Goal: Task Accomplishment & Management: Use online tool/utility

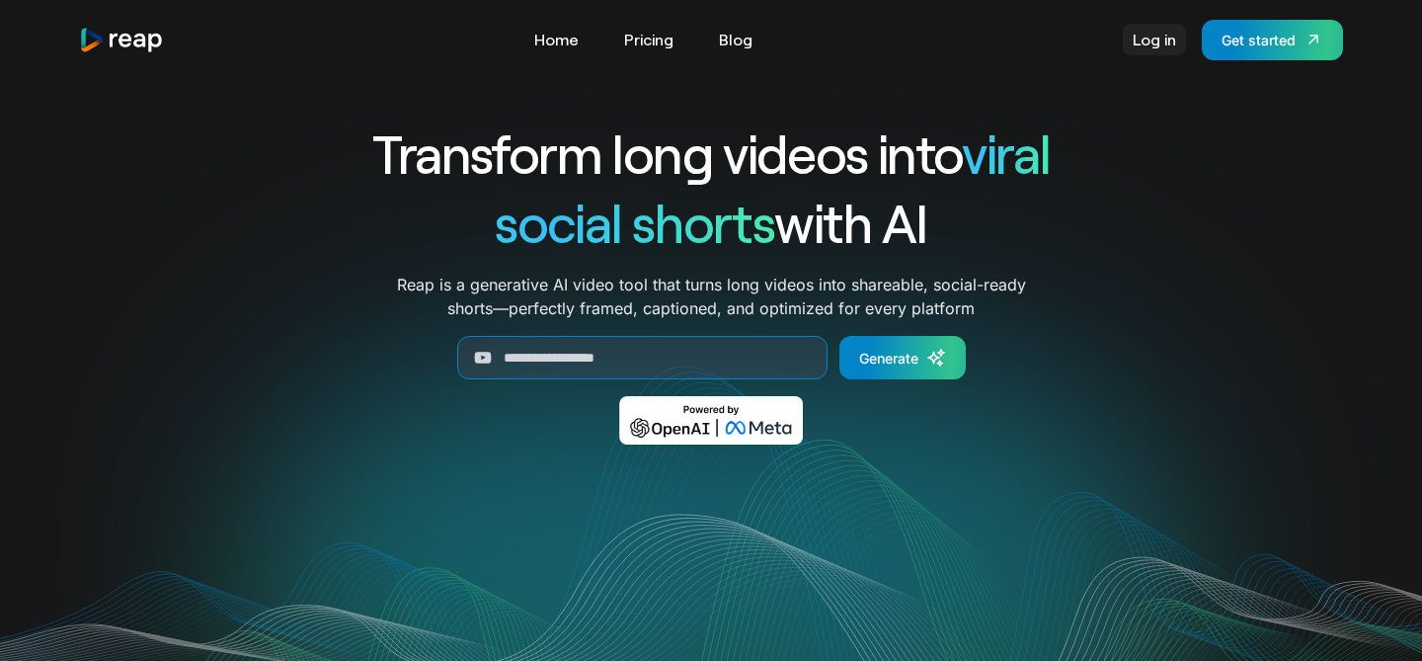
click at [1165, 43] on link "Log in" at bounding box center [1154, 40] width 63 height 32
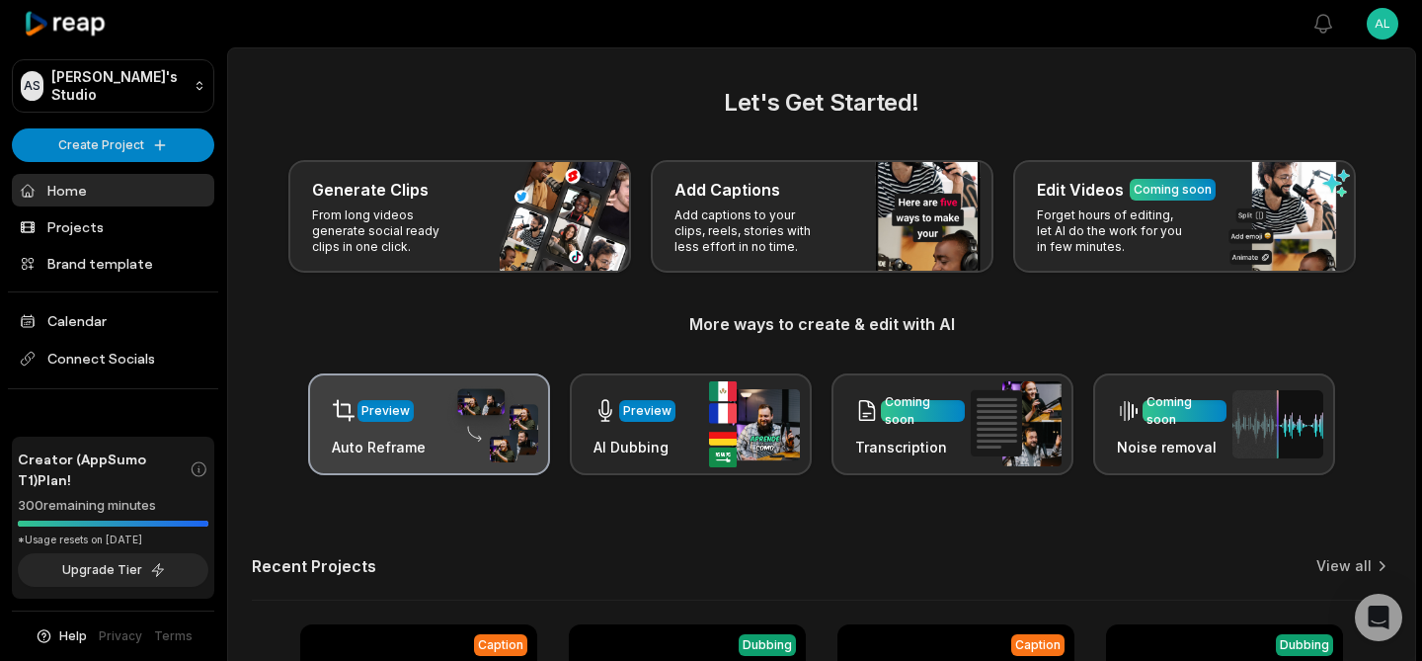
scroll to position [325, 0]
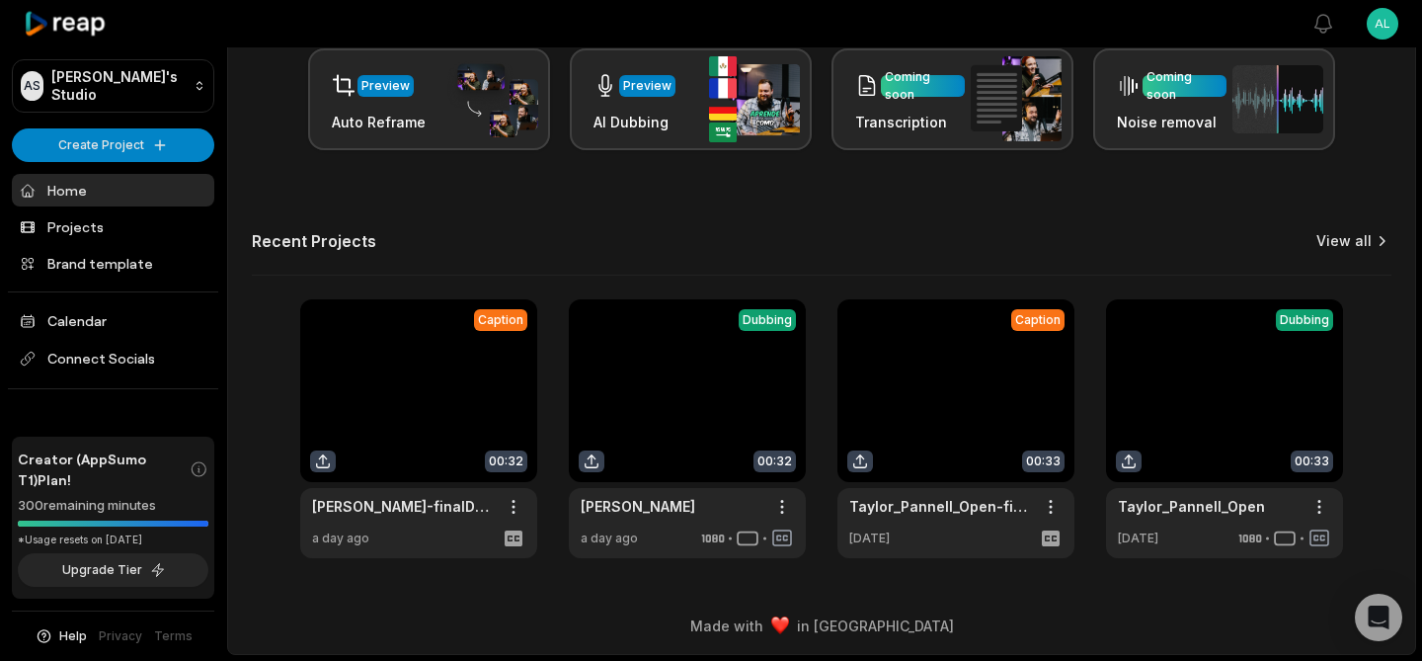
click at [1339, 239] on link "View all" at bounding box center [1343, 241] width 55 height 20
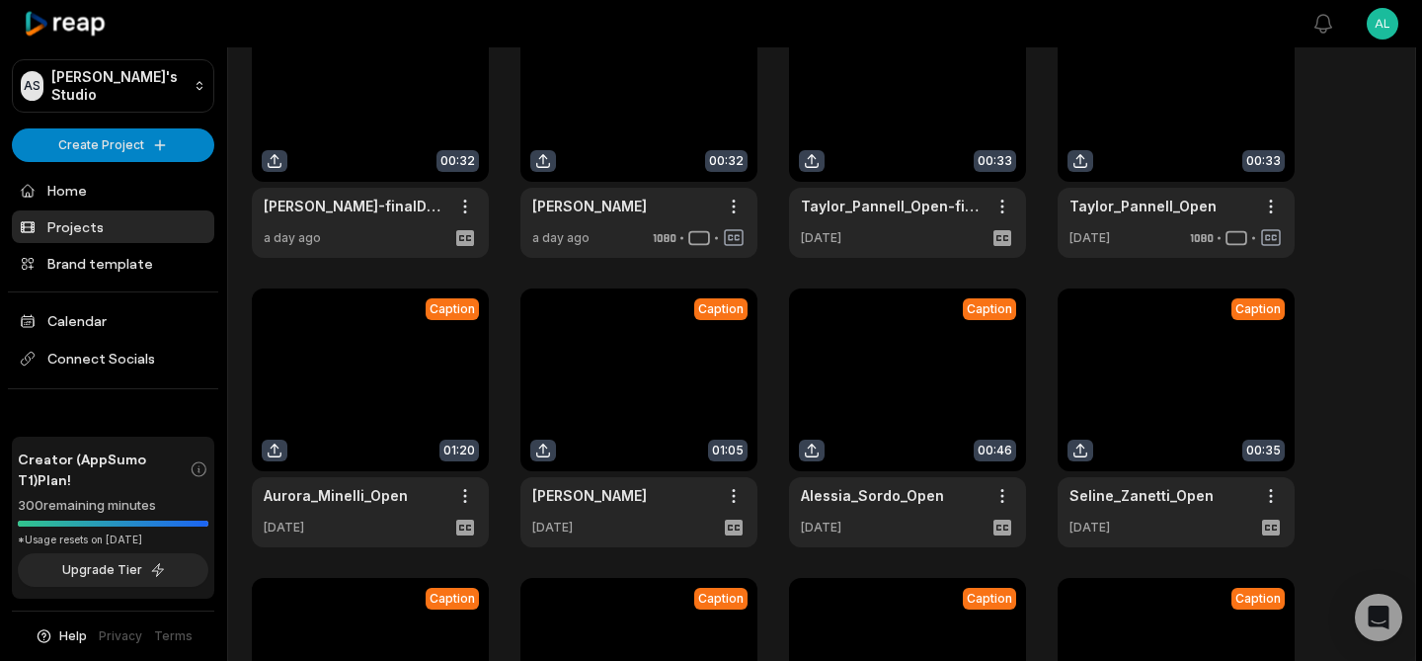
scroll to position [143, 0]
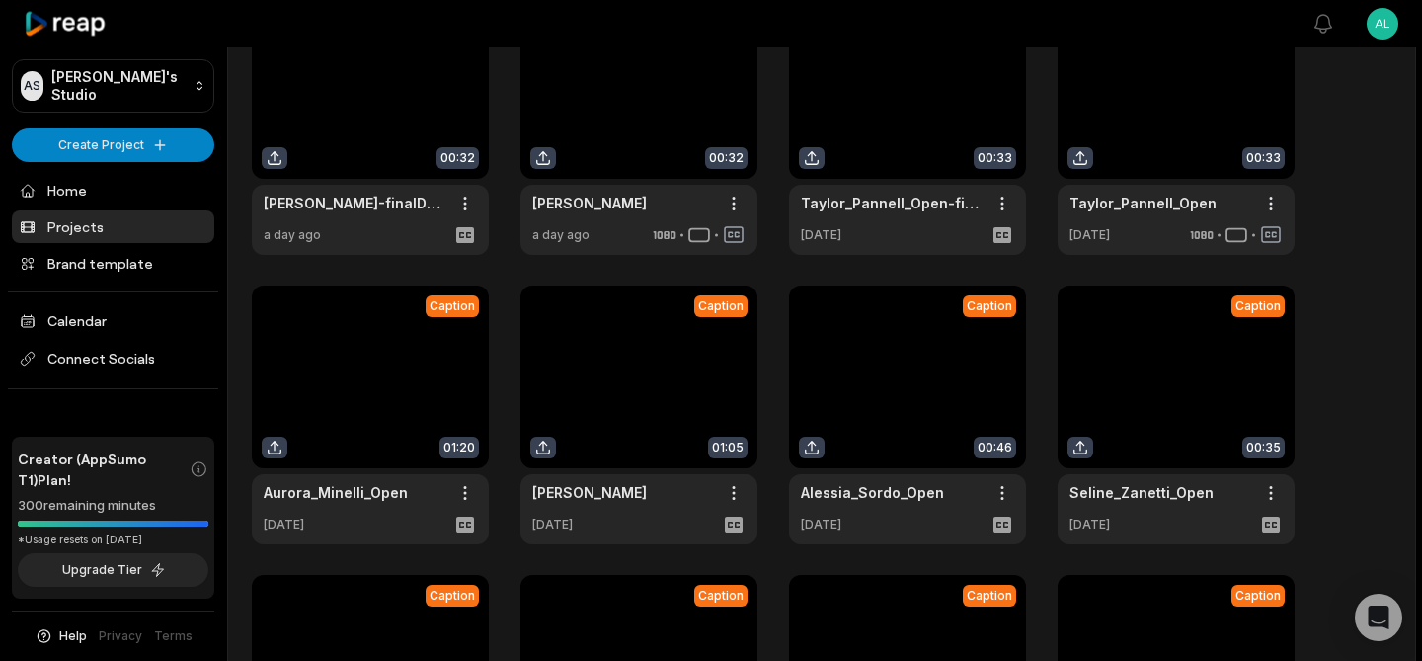
click at [1203, 374] on link at bounding box center [1175, 414] width 237 height 259
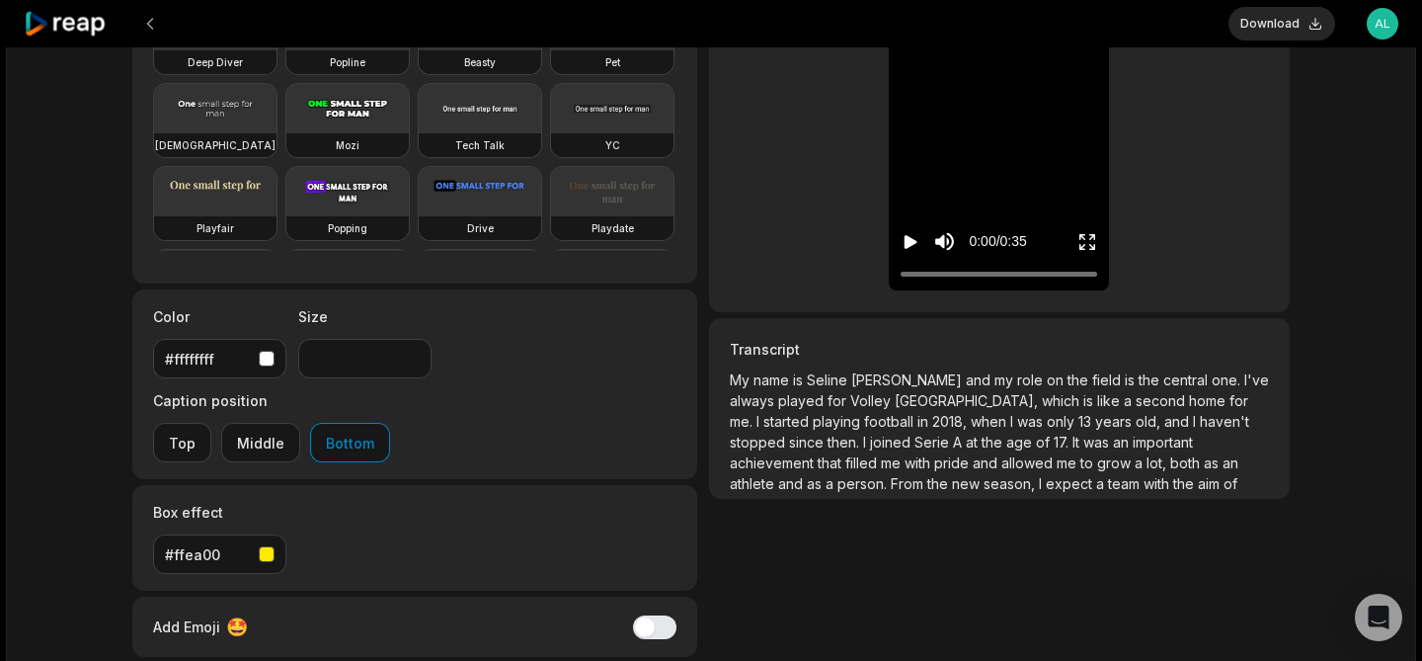
scroll to position [382, 0]
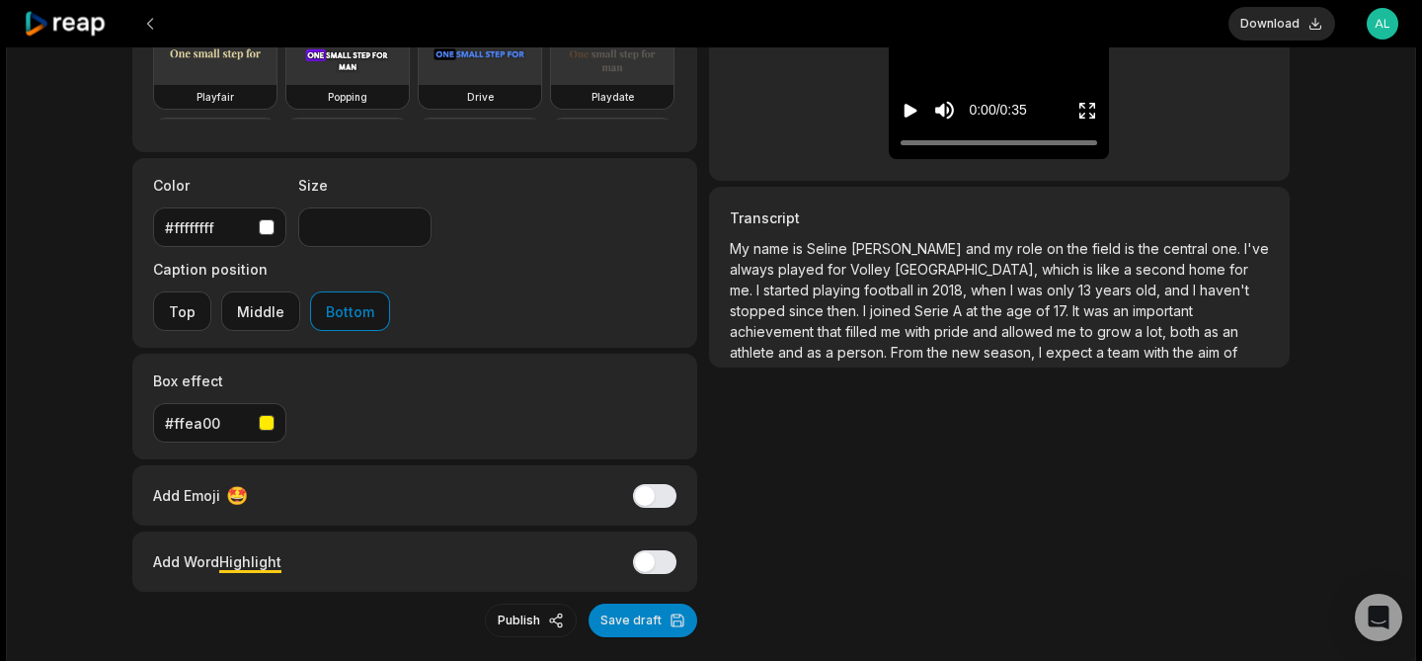
click at [1097, 266] on span "like" at bounding box center [1110, 269] width 27 height 17
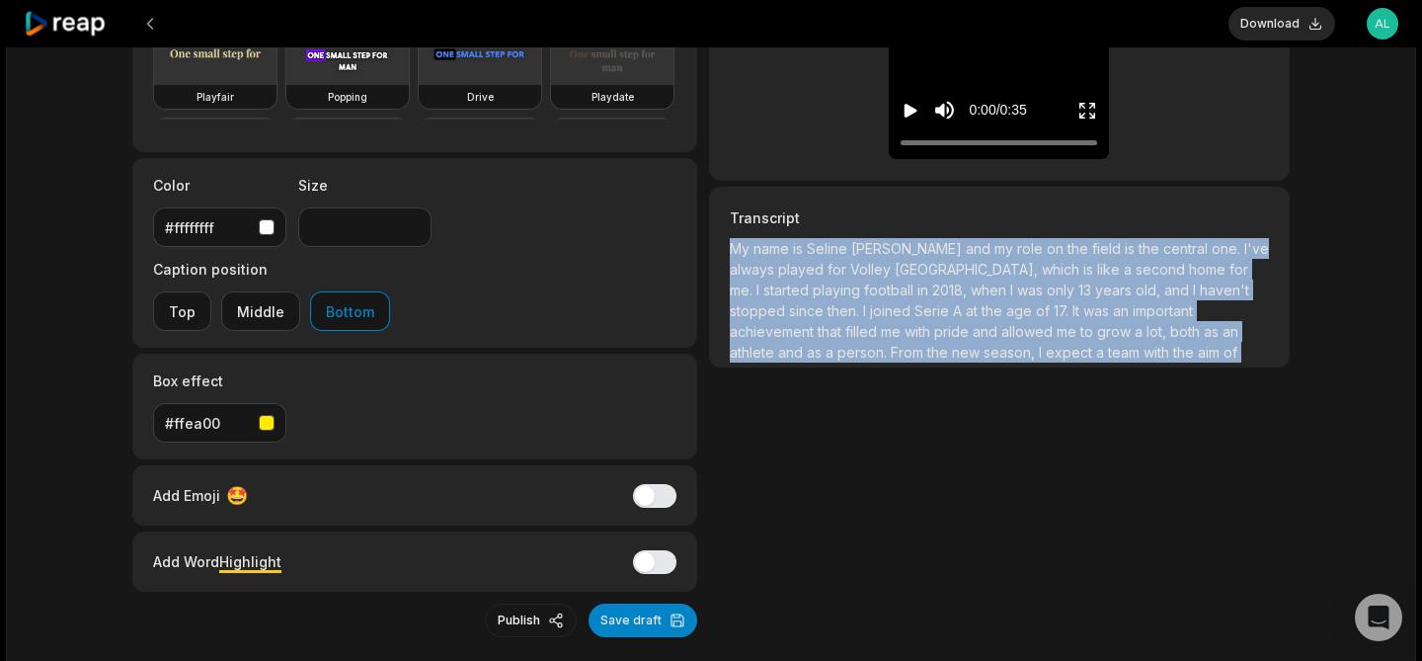
click at [1097, 266] on span "like" at bounding box center [1110, 269] width 27 height 17
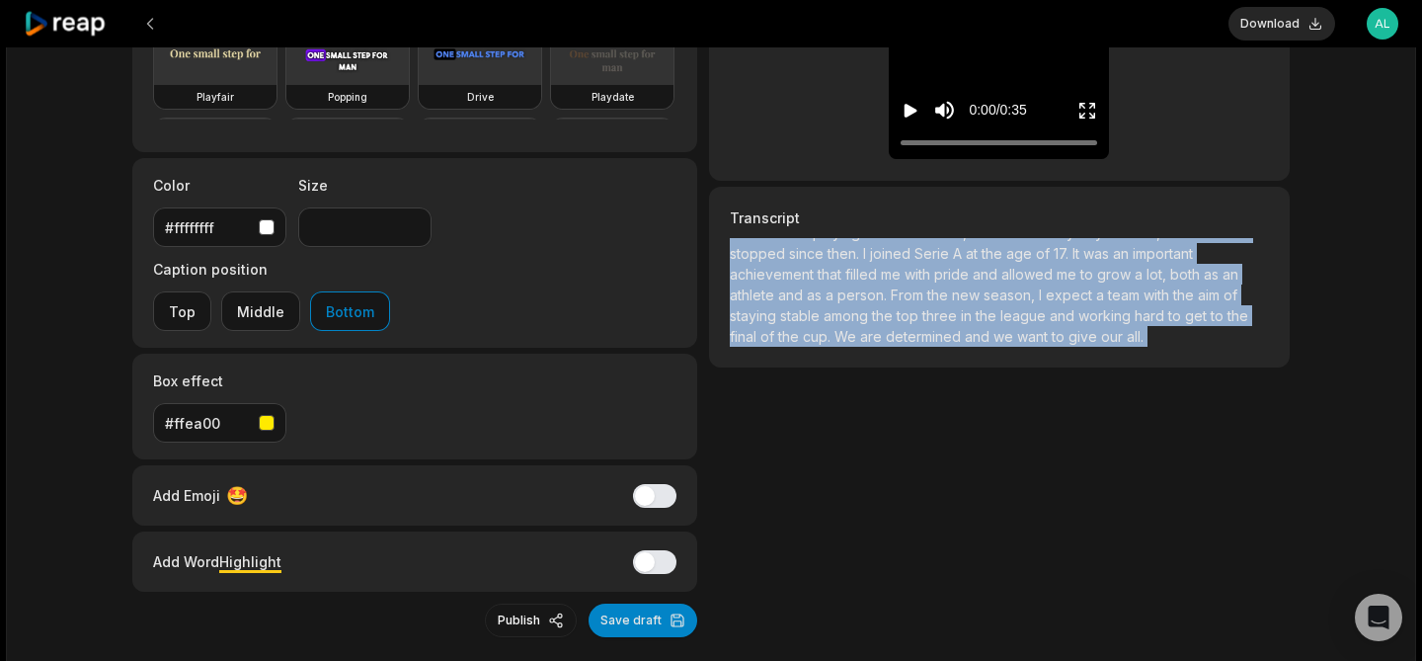
copy p "My name is [PERSON_NAME] and my role on the field is the central one. I've alwa…"
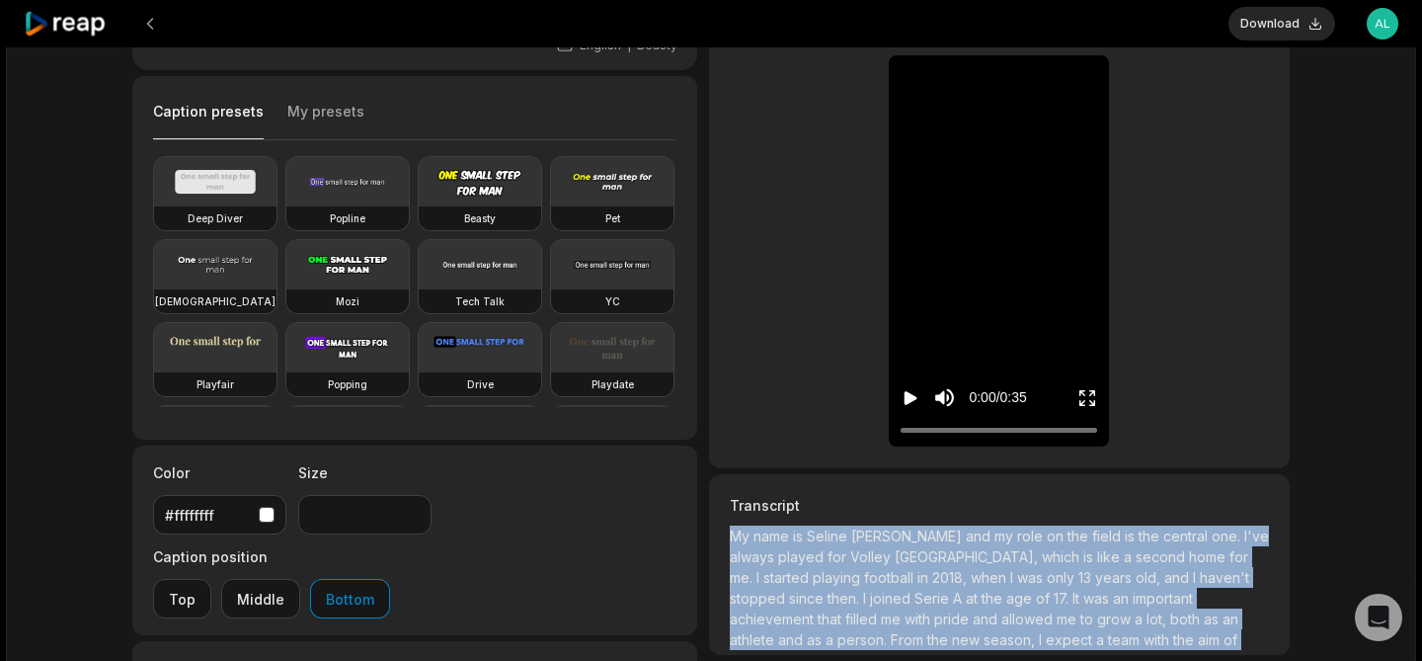
scroll to position [0, 0]
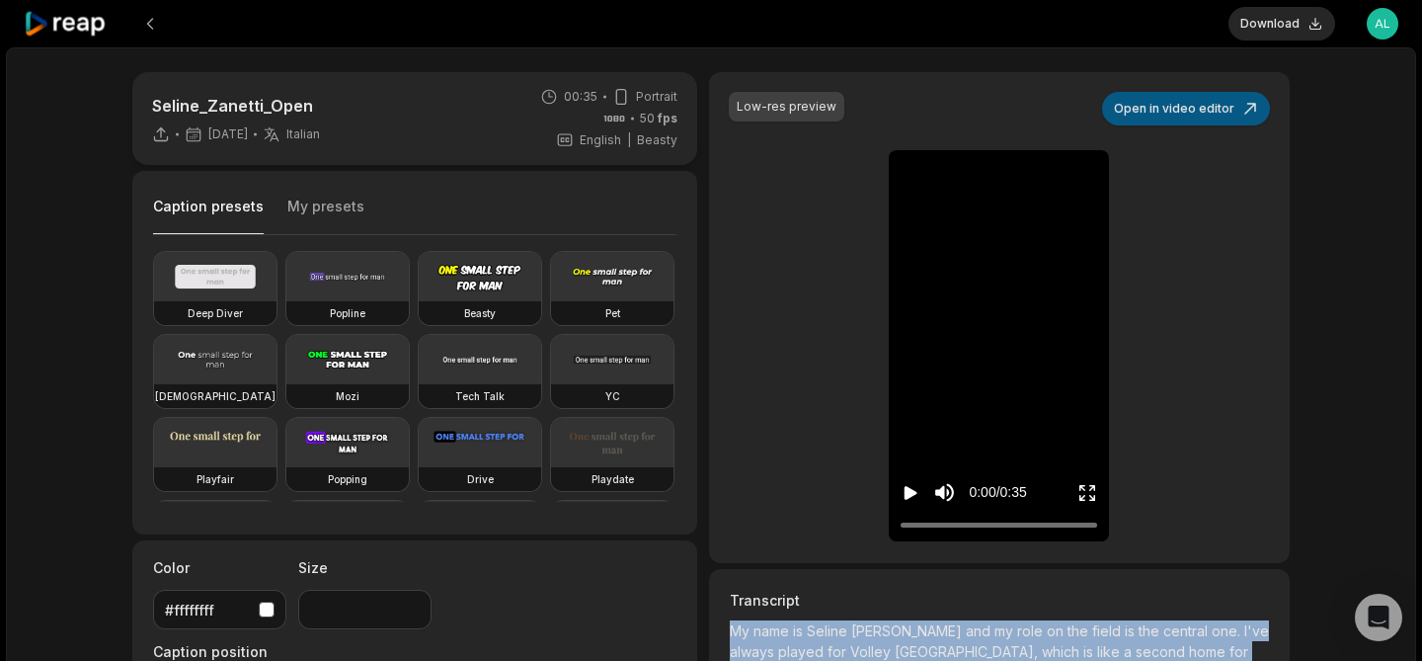
click at [1169, 115] on button "Open in video editor" at bounding box center [1186, 109] width 168 height 34
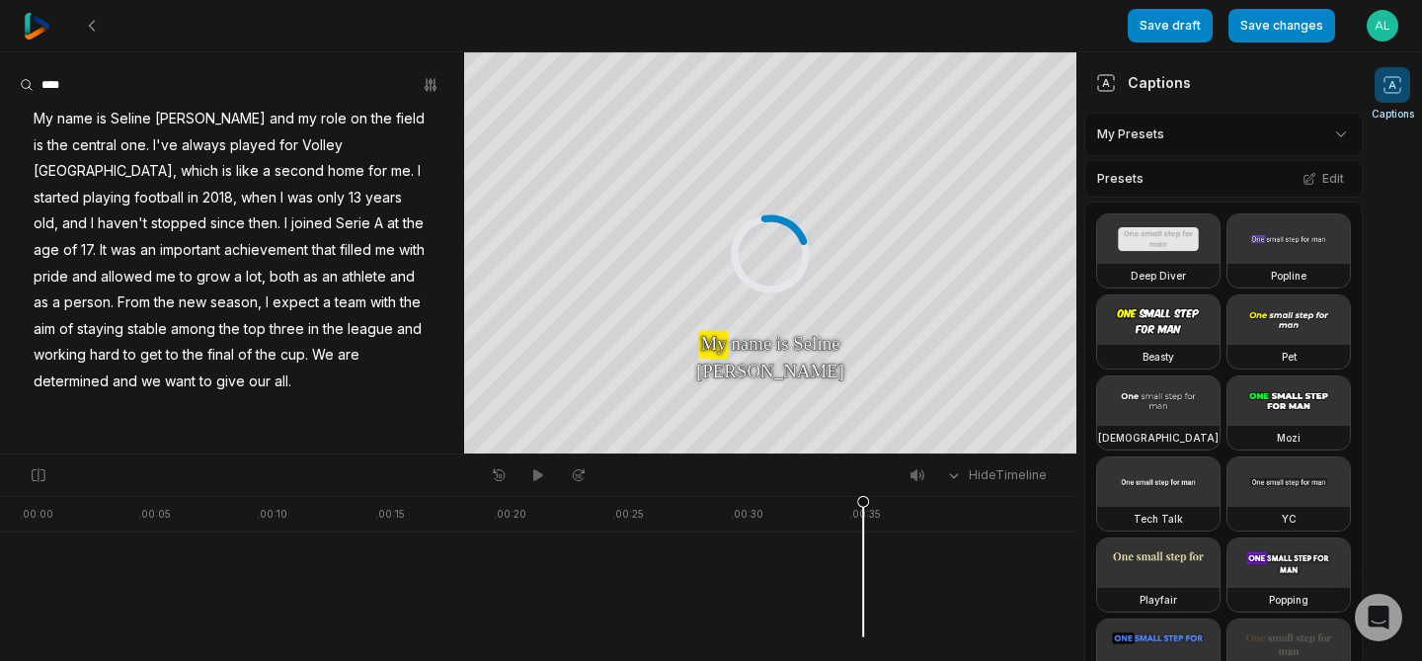
click at [186, 185] on span "football" at bounding box center [158, 198] width 53 height 27
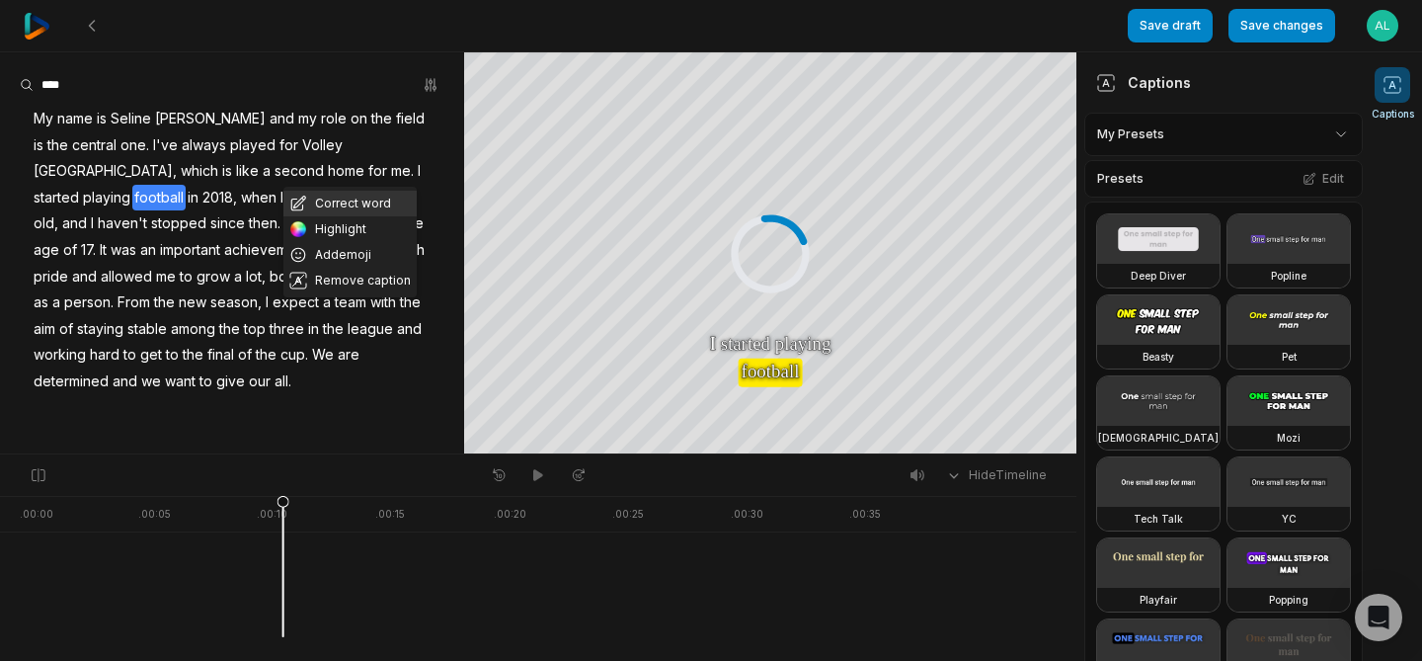
click at [336, 199] on button "Correct word" at bounding box center [349, 204] width 133 height 26
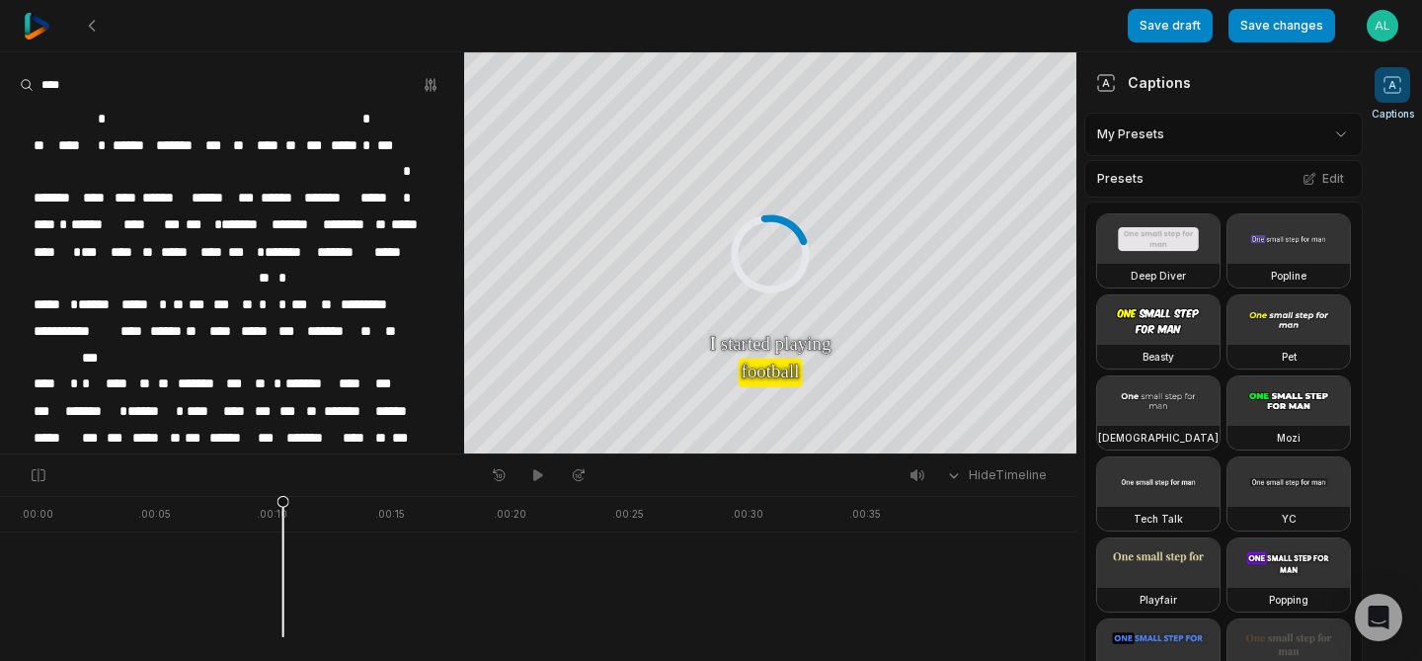
click at [347, 211] on span "********" at bounding box center [347, 224] width 52 height 27
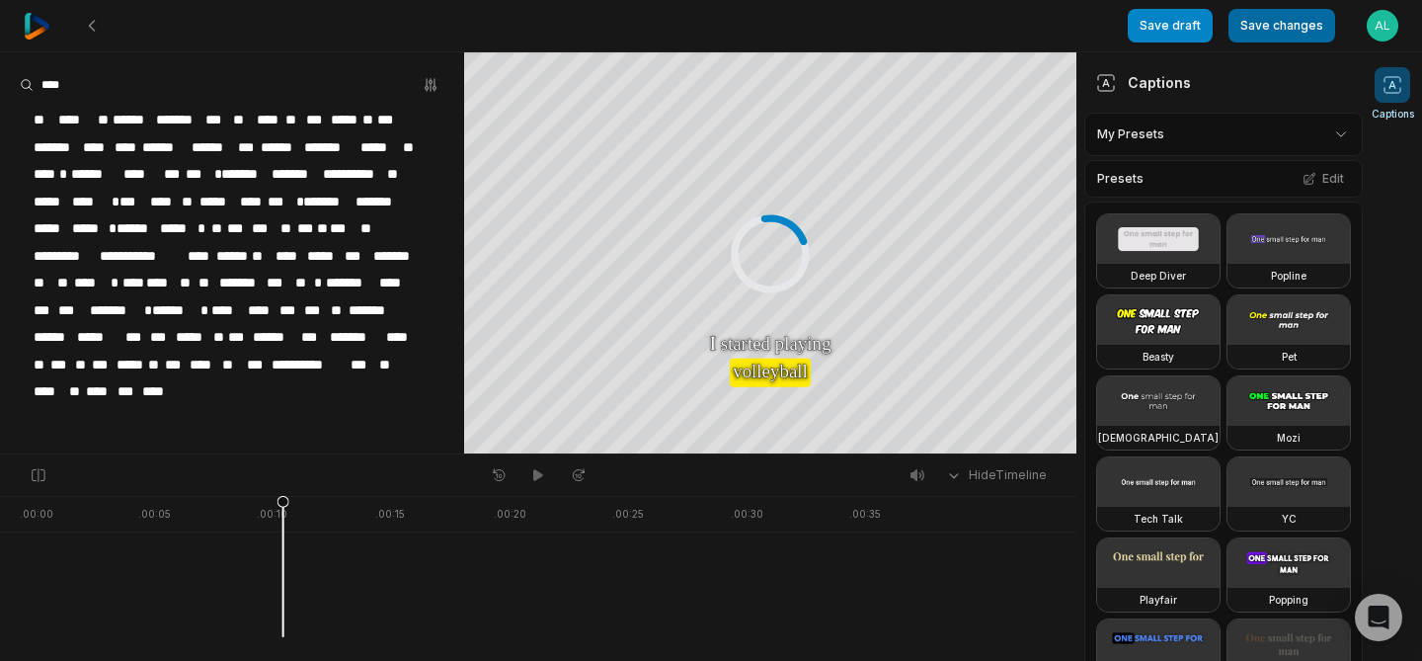
click at [1291, 32] on button "Save changes" at bounding box center [1281, 26] width 107 height 34
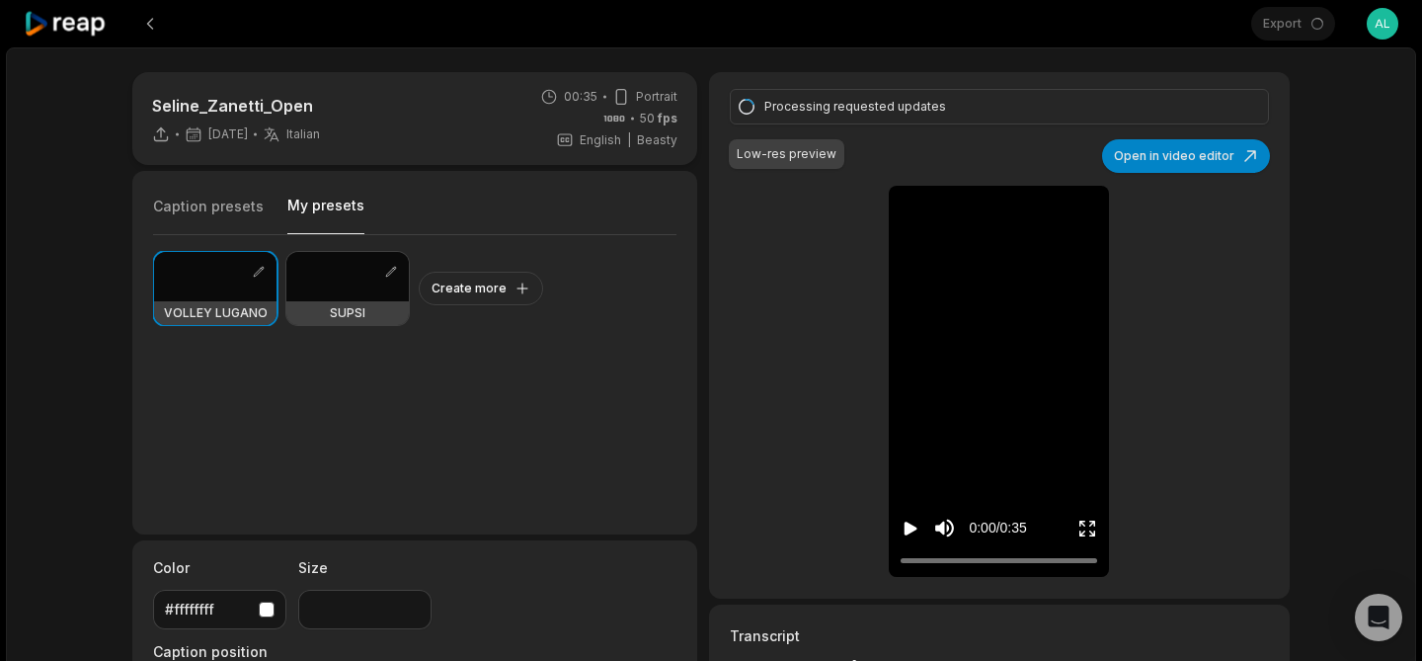
click at [343, 212] on button "My presets" at bounding box center [325, 214] width 77 height 39
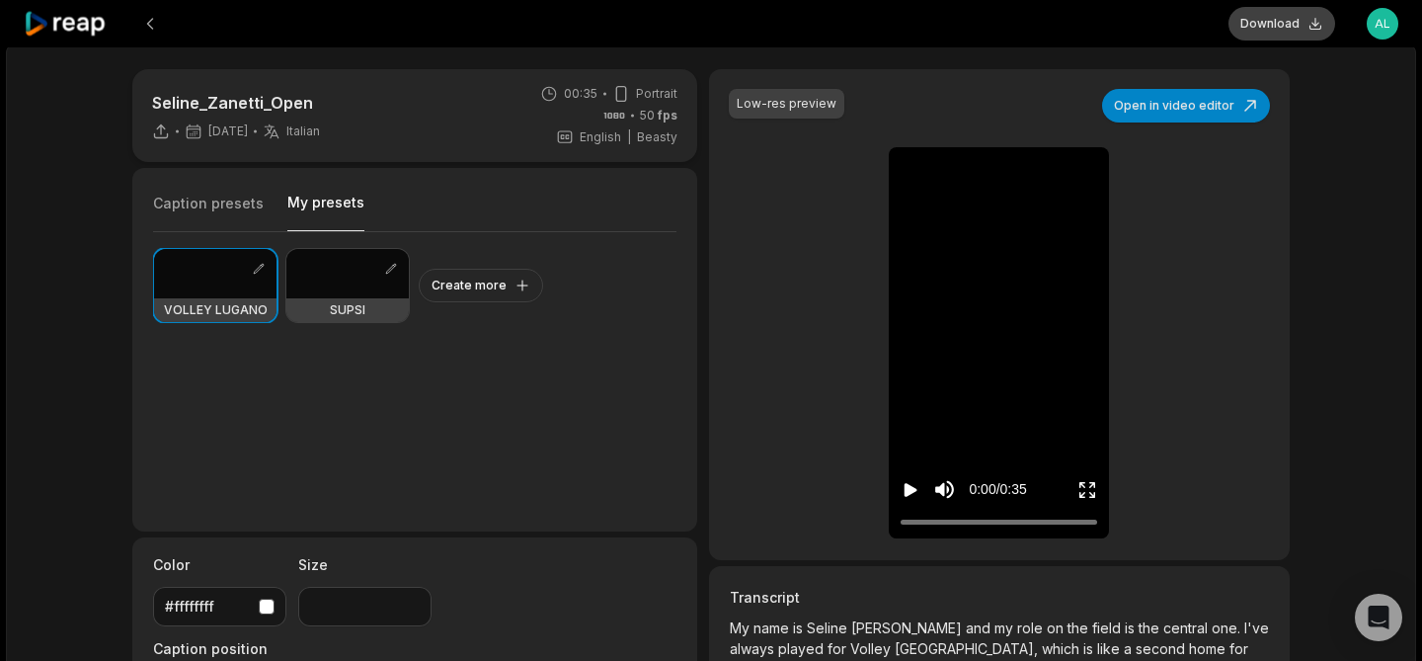
click at [1294, 27] on button "Download" at bounding box center [1281, 24] width 107 height 34
click at [907, 490] on icon "Play video" at bounding box center [910, 490] width 13 height 14
drag, startPoint x: 985, startPoint y: 523, endPoint x: 964, endPoint y: 523, distance: 21.7
click at [964, 523] on div at bounding box center [964, 522] width 12 height 12
